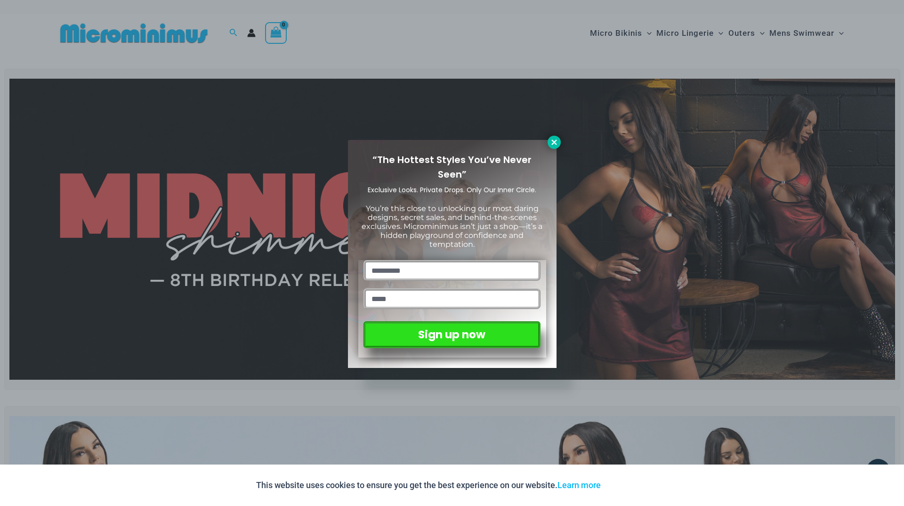
click at [555, 143] on icon at bounding box center [554, 141] width 5 height 5
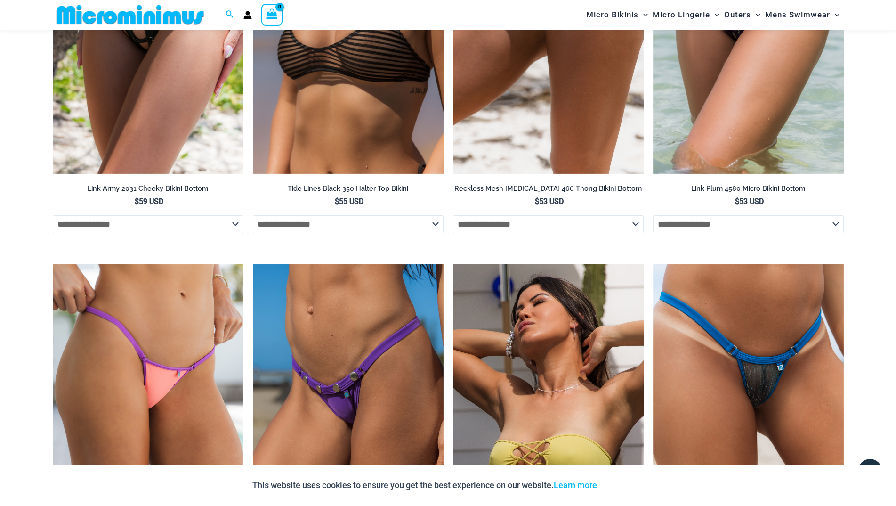
scroll to position [2442, 0]
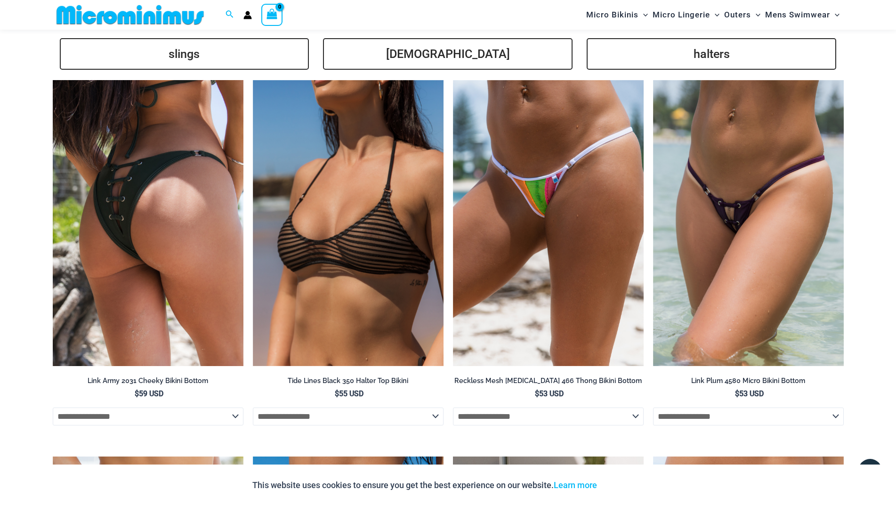
click at [91, 147] on img at bounding box center [148, 223] width 191 height 286
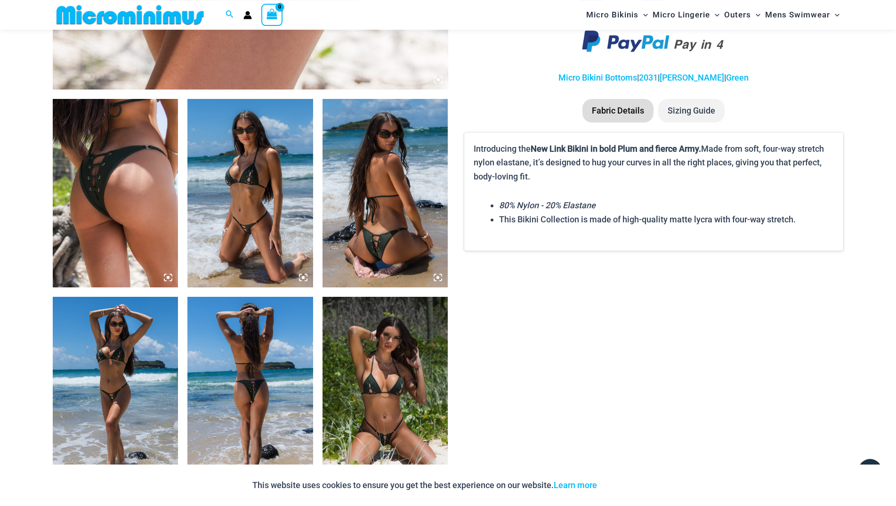
scroll to position [616, 0]
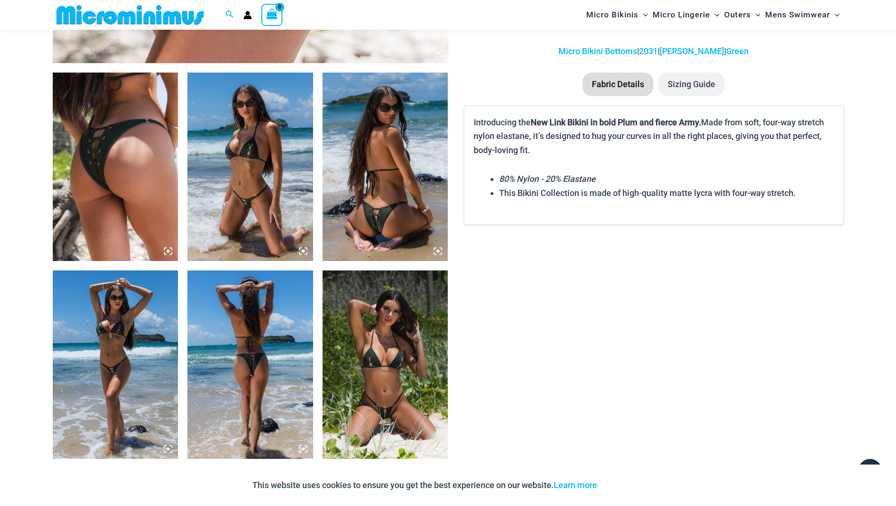
click at [221, 159] on img at bounding box center [250, 167] width 126 height 188
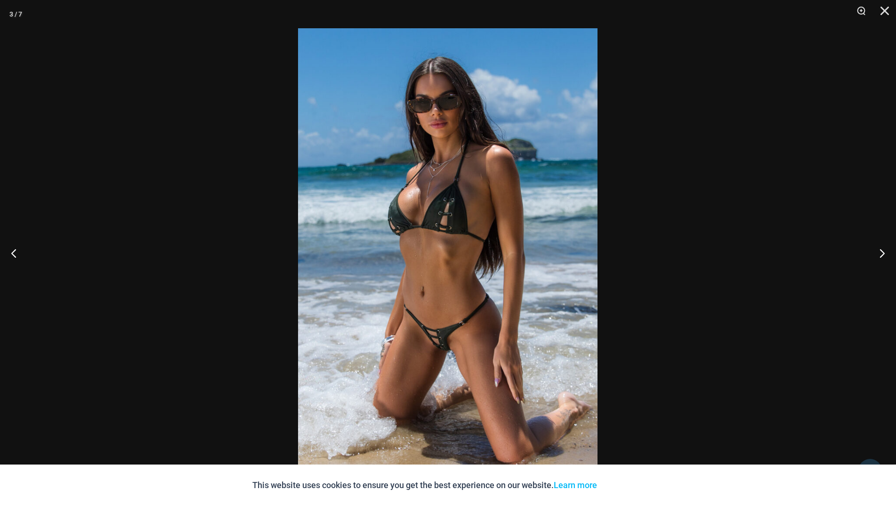
click at [375, 198] on img at bounding box center [448, 252] width 300 height 449
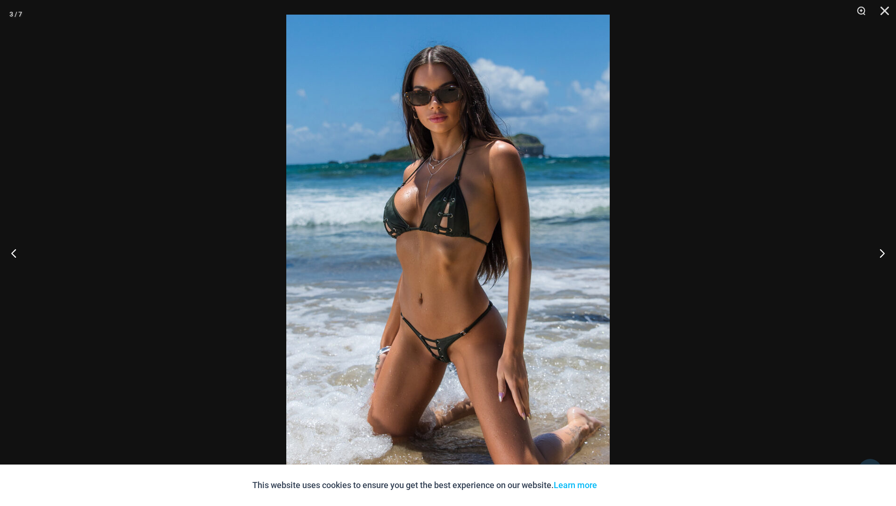
click at [142, 142] on div at bounding box center [448, 253] width 896 height 506
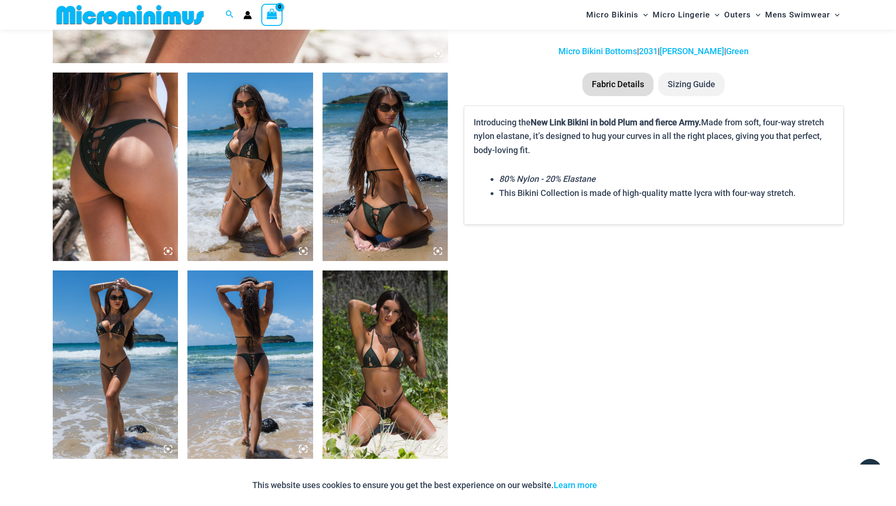
click at [125, 312] on img at bounding box center [116, 364] width 126 height 188
